Goal: Information Seeking & Learning: Learn about a topic

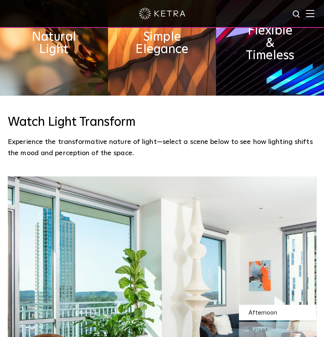
scroll to position [439, 0]
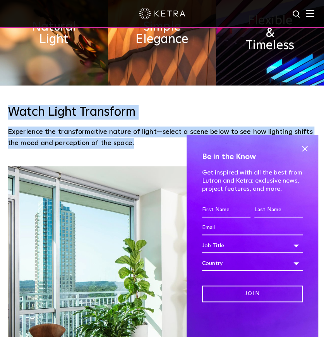
drag, startPoint x: 160, startPoint y: 148, endPoint x: 6, endPoint y: 110, distance: 159.3
click at [6, 110] on div "Watch Light Transform Experience the transformative nature of light—select a sc…" at bounding box center [162, 127] width 324 height 44
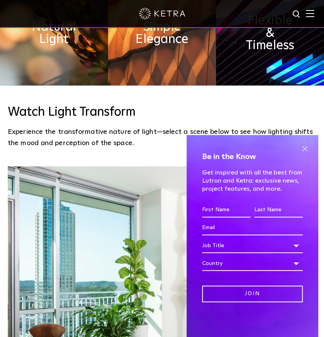
click at [306, 149] on span at bounding box center [305, 149] width 12 height 12
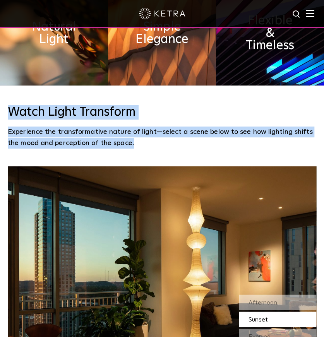
drag, startPoint x: 296, startPoint y: 150, endPoint x: 9, endPoint y: 112, distance: 290.0
click at [9, 112] on div "Watch Light Transform Experience the transformative nature of light—select a sc…" at bounding box center [162, 126] width 324 height 81
click at [9, 112] on h3 "Watch Light Transform" at bounding box center [162, 112] width 309 height 15
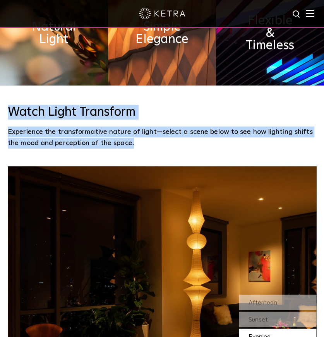
drag, startPoint x: 9, startPoint y: 112, endPoint x: 140, endPoint y: 151, distance: 136.6
click at [140, 151] on div "Watch Light Transform Experience the transformative nature of light—select a sc…" at bounding box center [162, 126] width 324 height 81
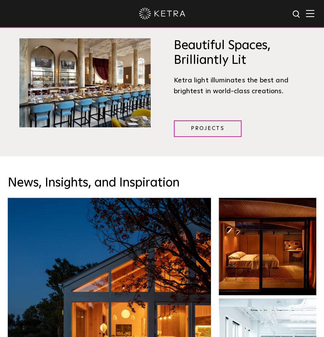
scroll to position [955, 0]
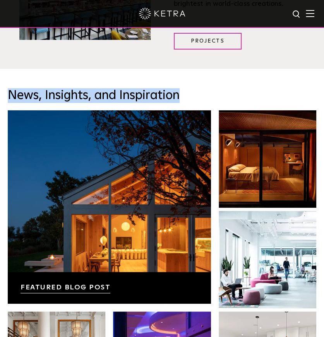
drag, startPoint x: 9, startPoint y: 96, endPoint x: 180, endPoint y: 100, distance: 171.7
click at [180, 100] on h3 "News, Insights, and Inspiration" at bounding box center [162, 95] width 309 height 15
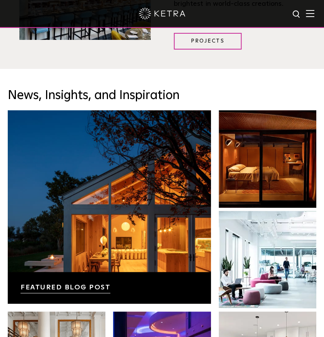
click at [215, 220] on span "Creating a Smart Bedroom (Mansion Global) Click to read more The Importance of …" at bounding box center [267, 210] width 105 height 201
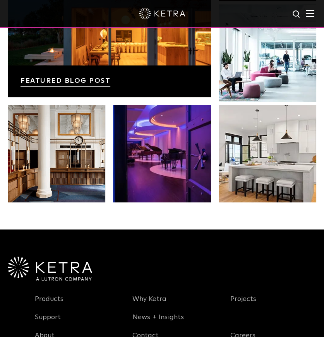
click at [215, 220] on div "News, Insights, and Inspiration Lutron Releases First-Ever Lighting Trend Repor…" at bounding box center [162, 46] width 324 height 368
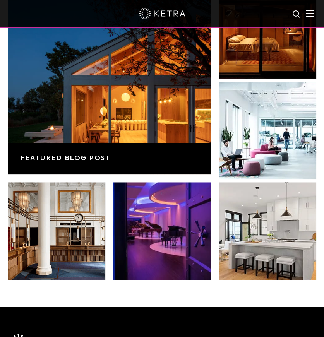
scroll to position [1059, 0]
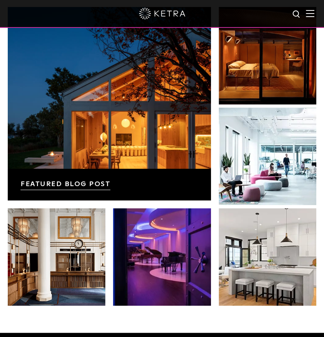
click at [217, 204] on span "Creating a Smart Bedroom (Mansion Global) Click to read more The Importance of …" at bounding box center [267, 107] width 105 height 201
